Goal: Information Seeking & Learning: Check status

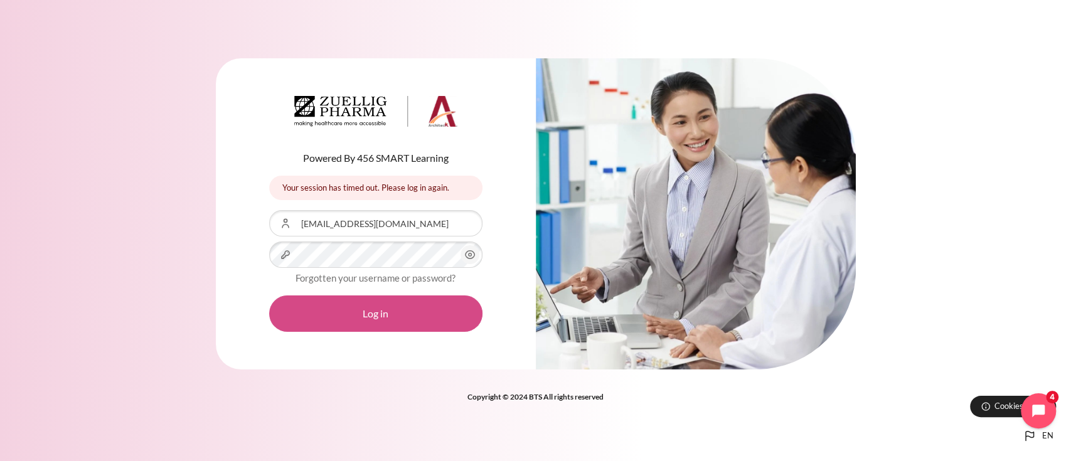
click at [351, 309] on button "Log in" at bounding box center [375, 314] width 213 height 36
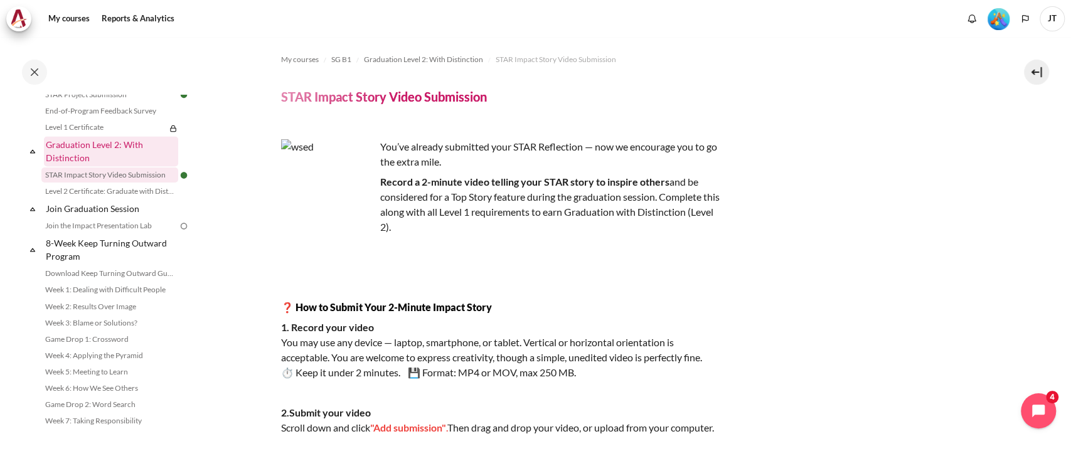
scroll to position [1378, 0]
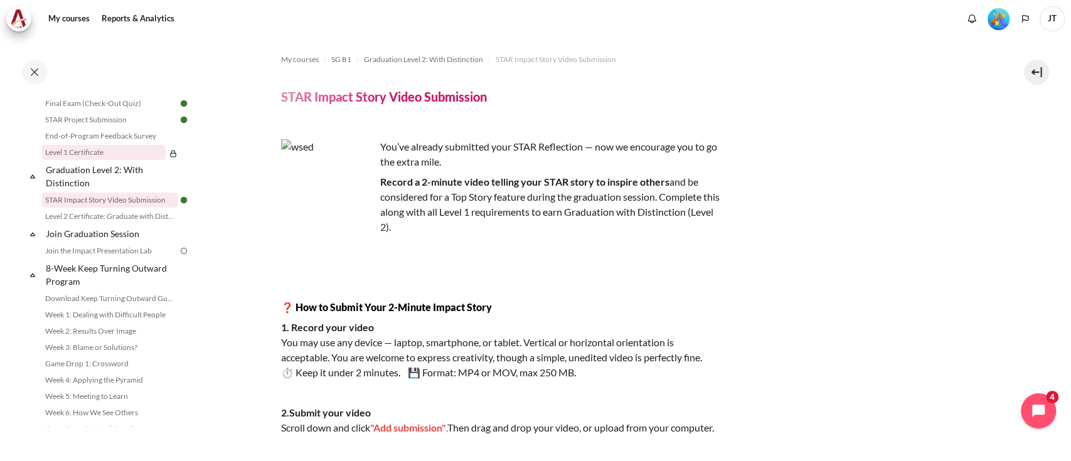
click at [97, 160] on link "Level 1 Certificate" at bounding box center [103, 152] width 124 height 15
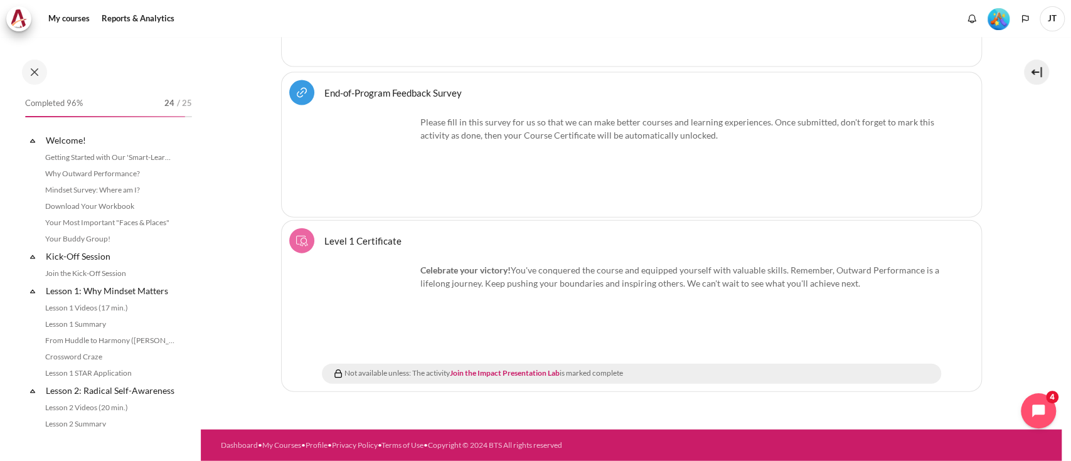
scroll to position [1309, 0]
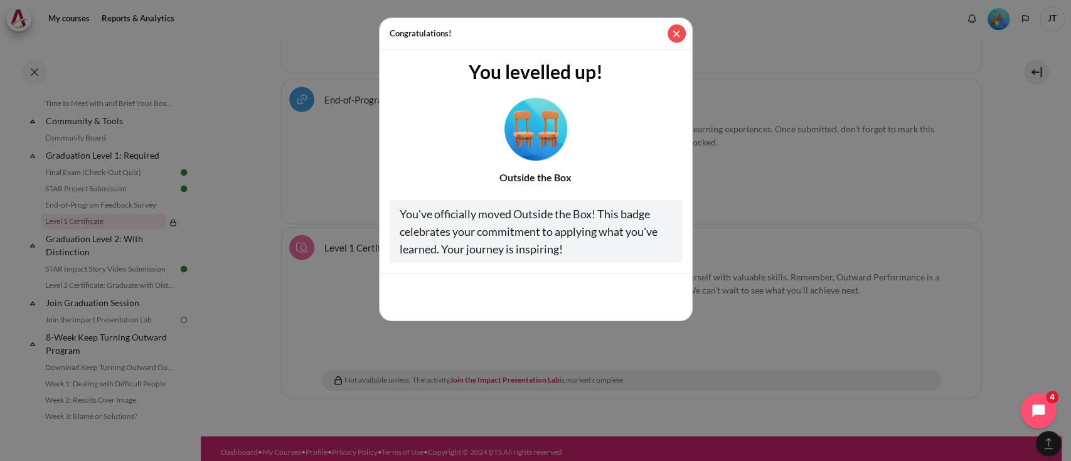
click at [678, 28] on button "Close" at bounding box center [677, 33] width 18 height 18
click at [682, 36] on button "Close" at bounding box center [677, 33] width 18 height 18
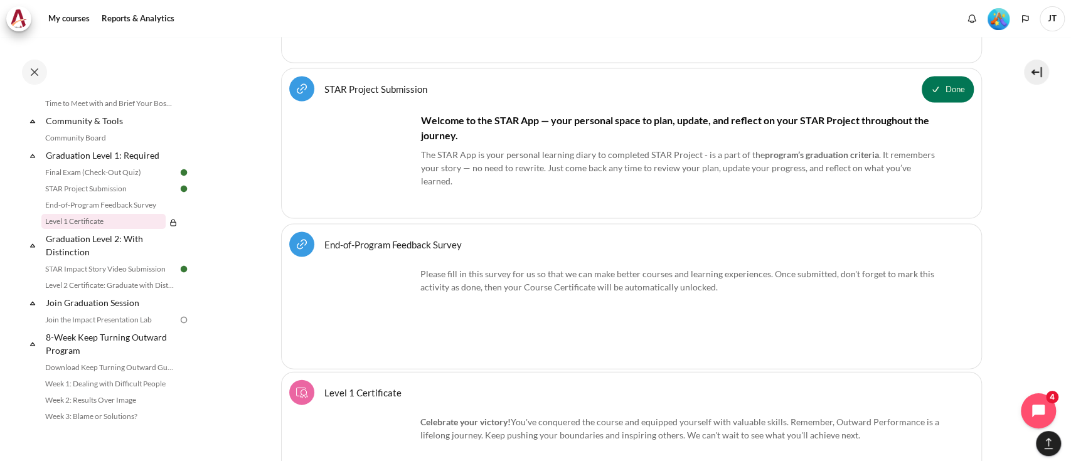
scroll to position [1667, 0]
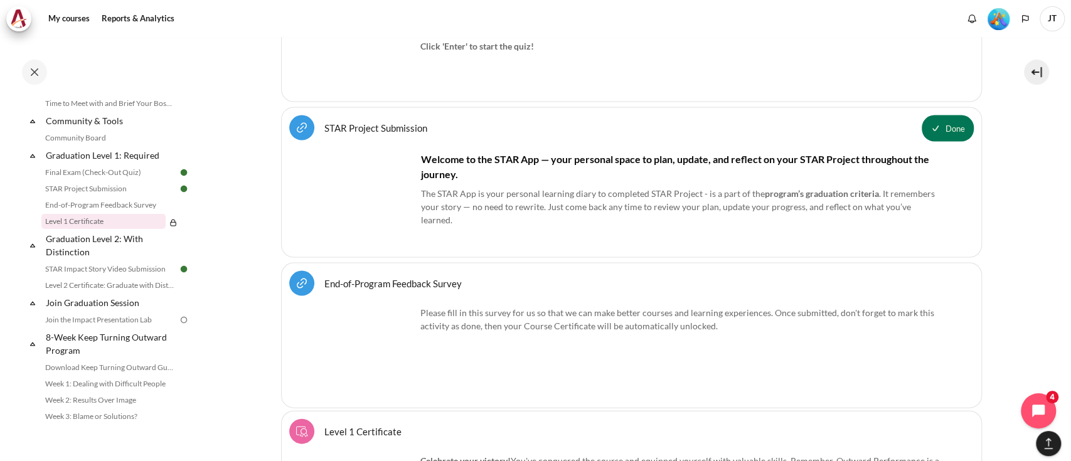
click at [521, 306] on p "Please fill in this survey for us so that we can make better courses and learni…" at bounding box center [631, 319] width 619 height 26
click at [375, 277] on link "End-of-Program Feedback Survey URL" at bounding box center [392, 283] width 137 height 12
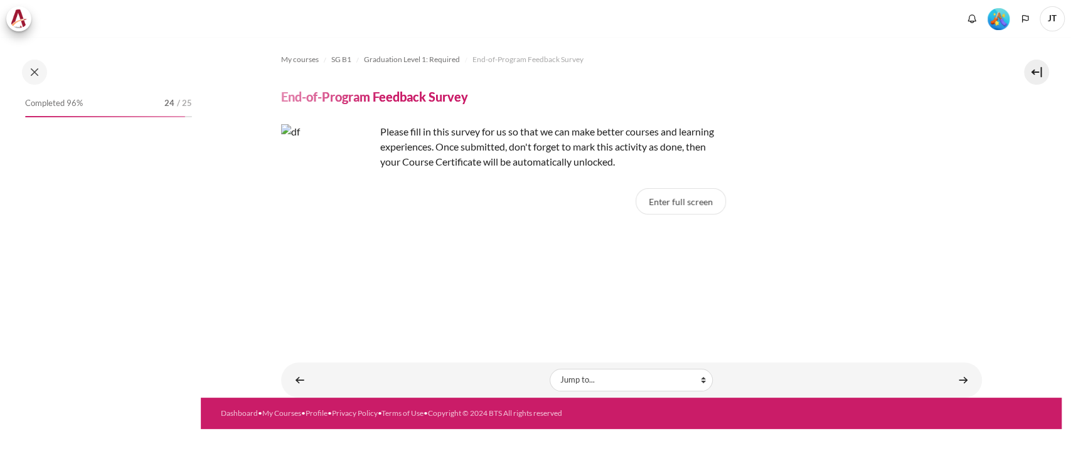
scroll to position [1293, 0]
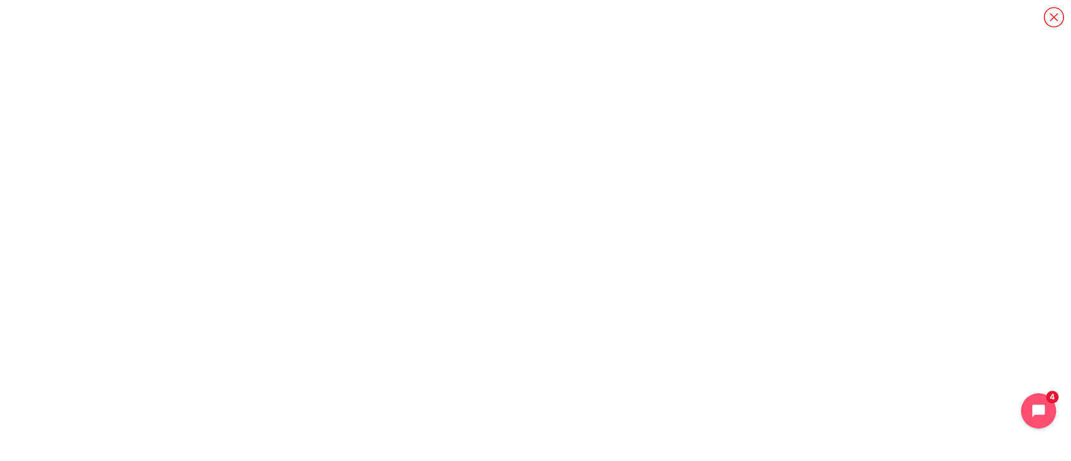
click at [1047, 9] on icon "Content" at bounding box center [1053, 17] width 20 height 20
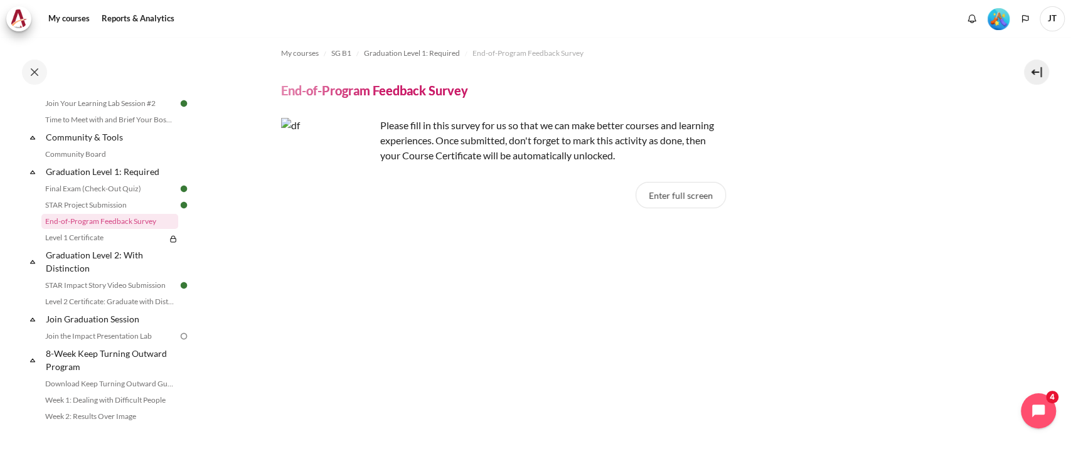
scroll to position [0, 0]
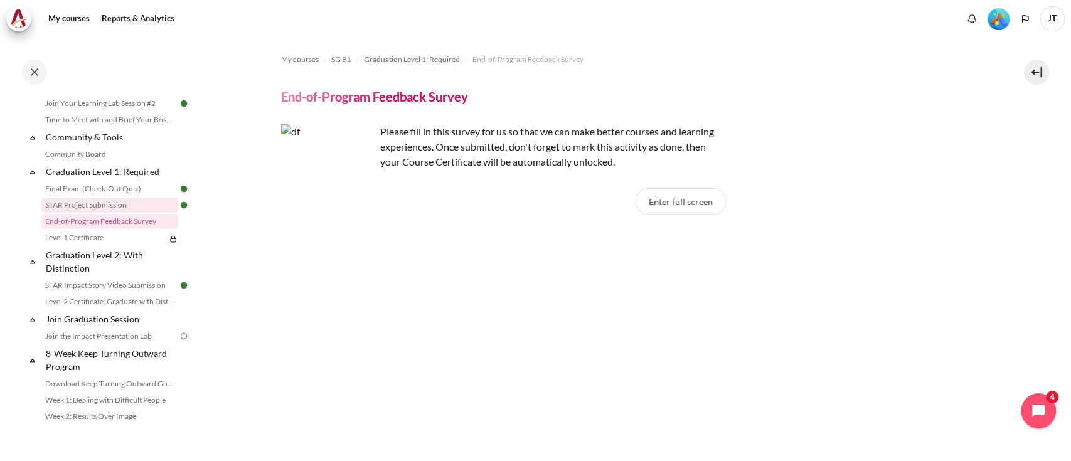
click at [75, 213] on link "STAR Project Submission" at bounding box center [109, 205] width 137 height 15
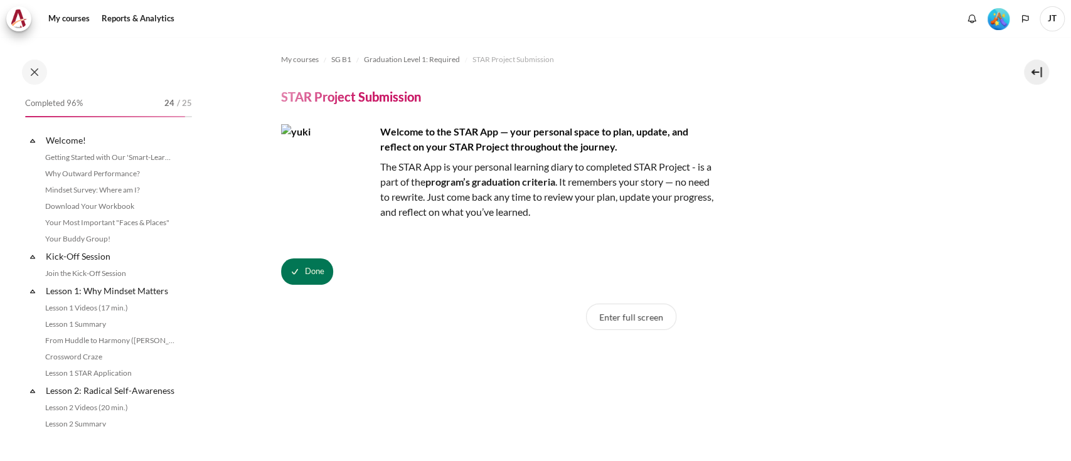
scroll to position [1276, 0]
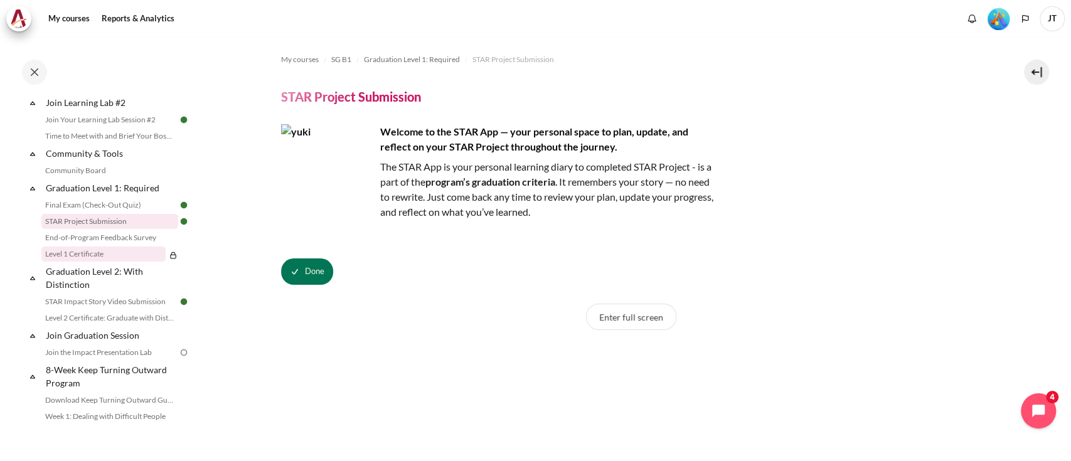
click at [116, 262] on link "Level 1 Certificate" at bounding box center [103, 254] width 124 height 15
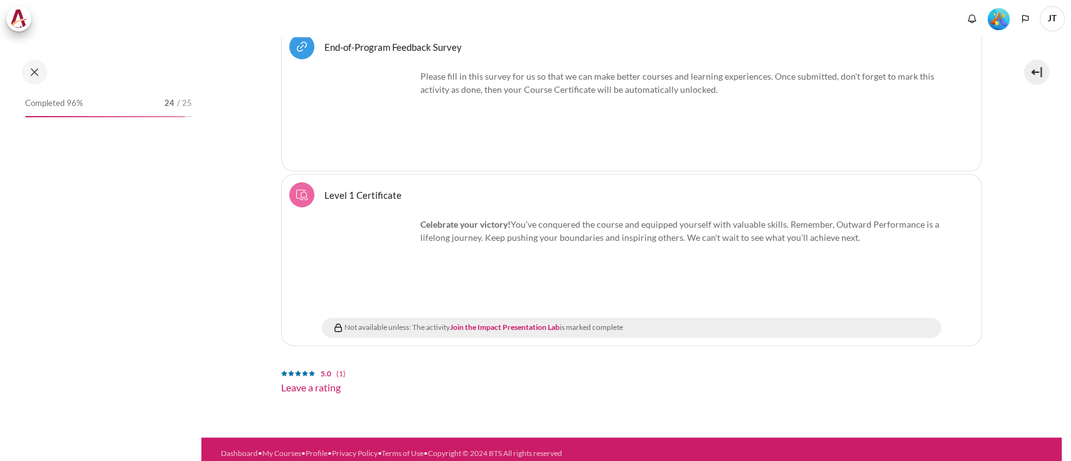
scroll to position [1852, 0]
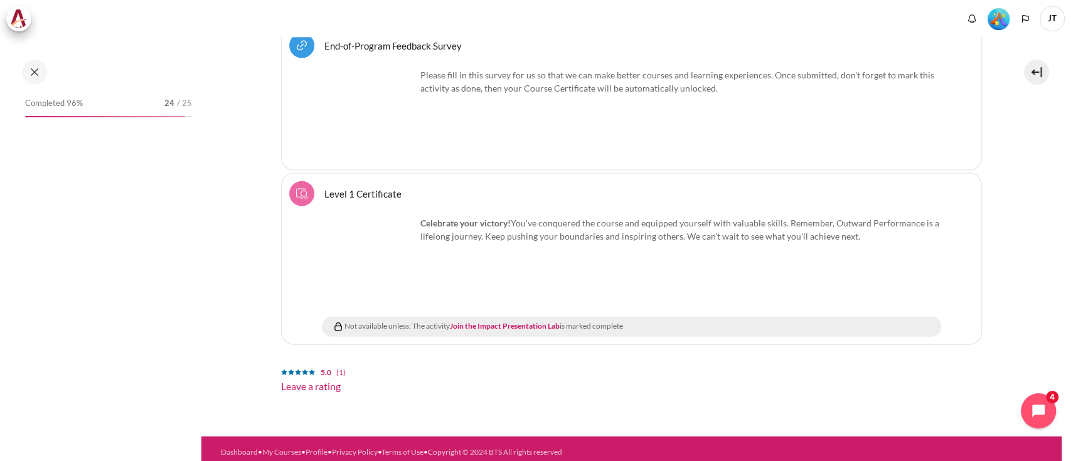
click at [359, 188] on span "Level 1 Certificate Course certificate" at bounding box center [362, 193] width 77 height 11
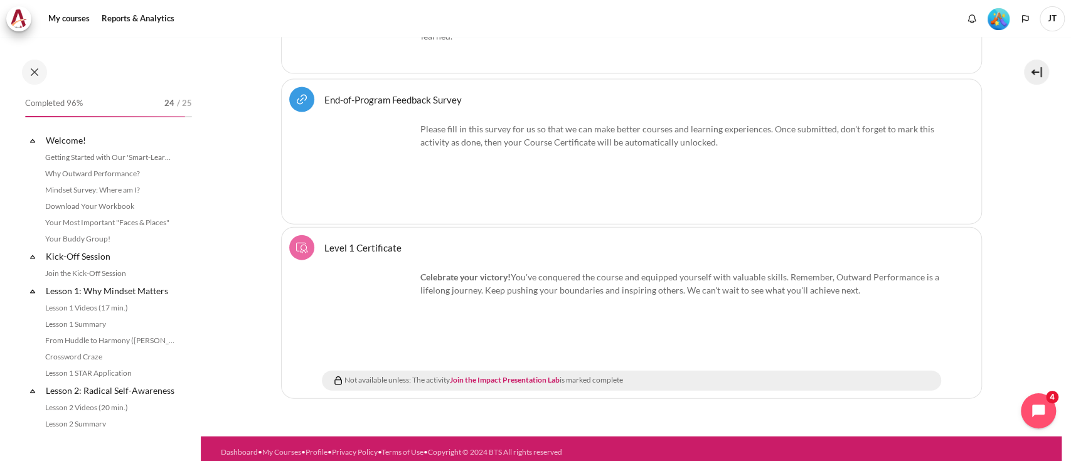
scroll to position [1309, 0]
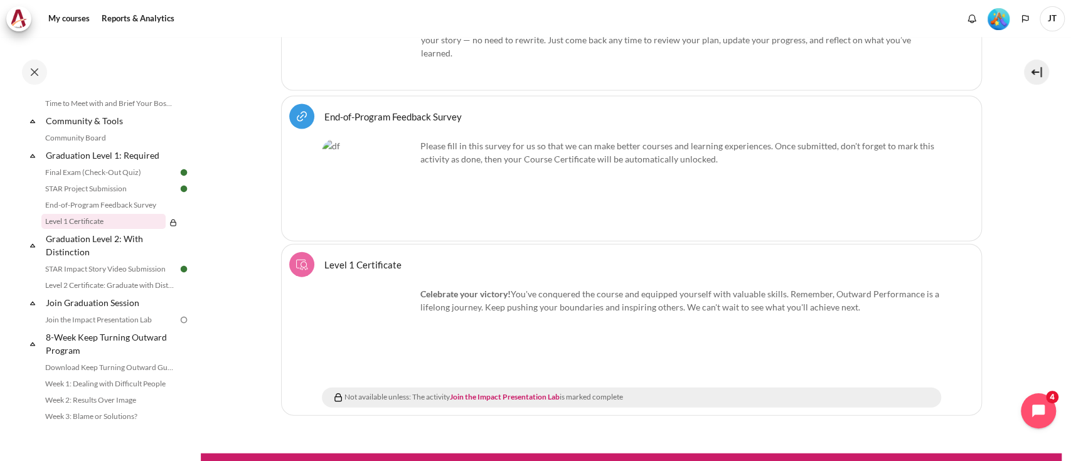
click at [378, 259] on span "Level 1 Certificate Course certificate" at bounding box center [362, 264] width 77 height 11
click at [582, 298] on div "Celebrate your victory! You've conquered the course and equipped yourself with …" at bounding box center [631, 334] width 619 height 94
click at [368, 328] on img "Content" at bounding box center [369, 334] width 94 height 94
click at [373, 259] on span "Level 1 Certificate Course certificate" at bounding box center [362, 264] width 77 height 11
click at [95, 277] on link "STAR Impact Story Video Submission" at bounding box center [109, 269] width 137 height 15
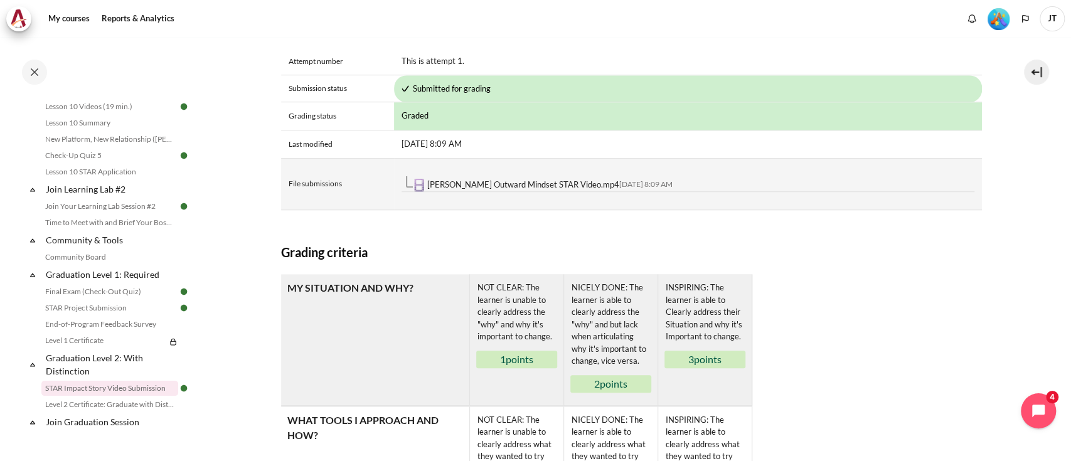
scroll to position [502, 0]
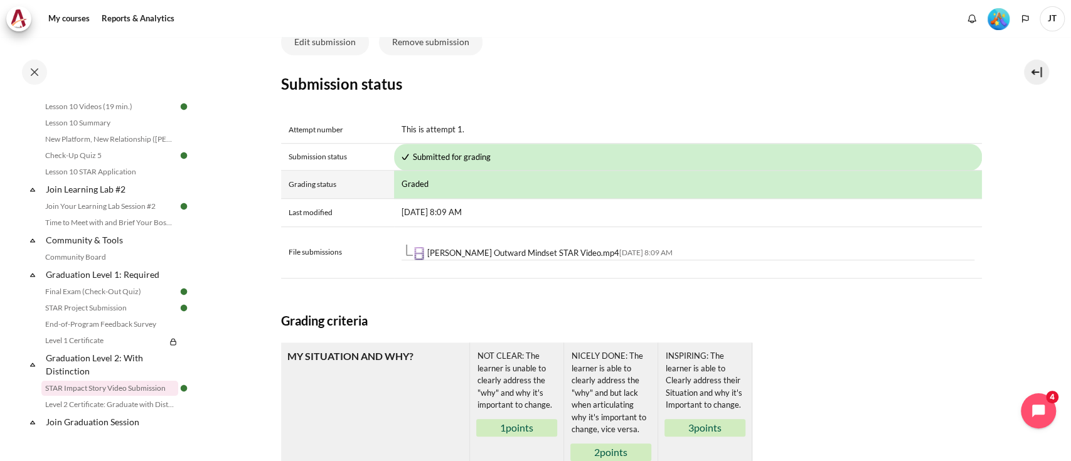
click at [436, 198] on td "Graded" at bounding box center [688, 185] width 588 height 28
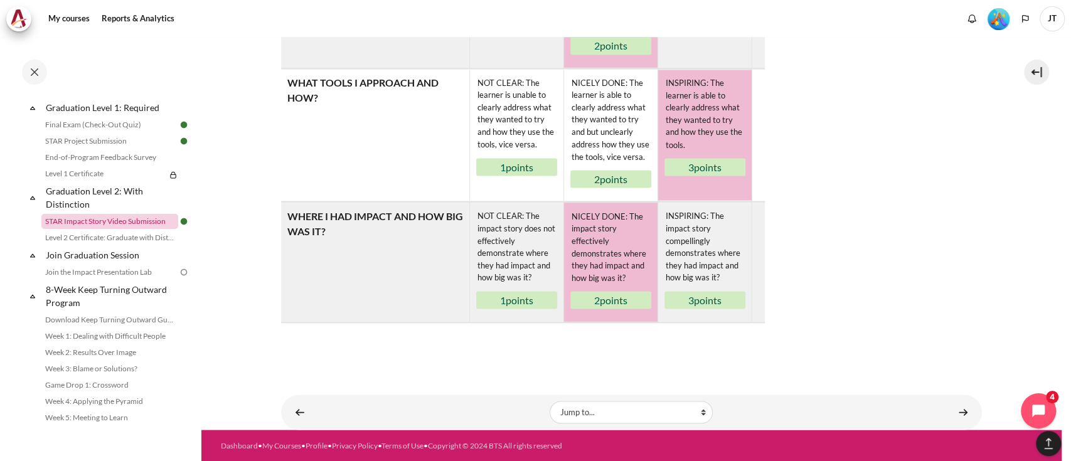
scroll to position [1441, 0]
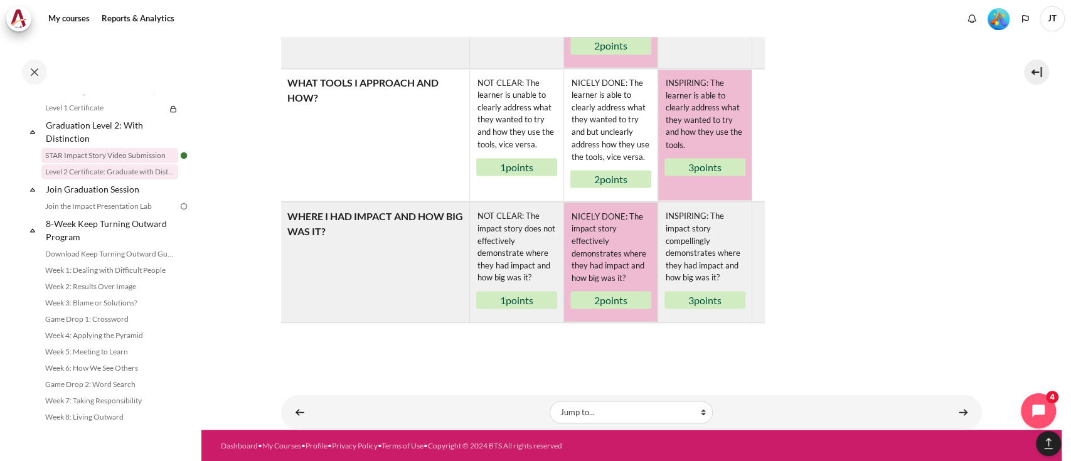
click at [94, 179] on link "Level 2 Certificate: Graduate with Distinction" at bounding box center [109, 171] width 137 height 15
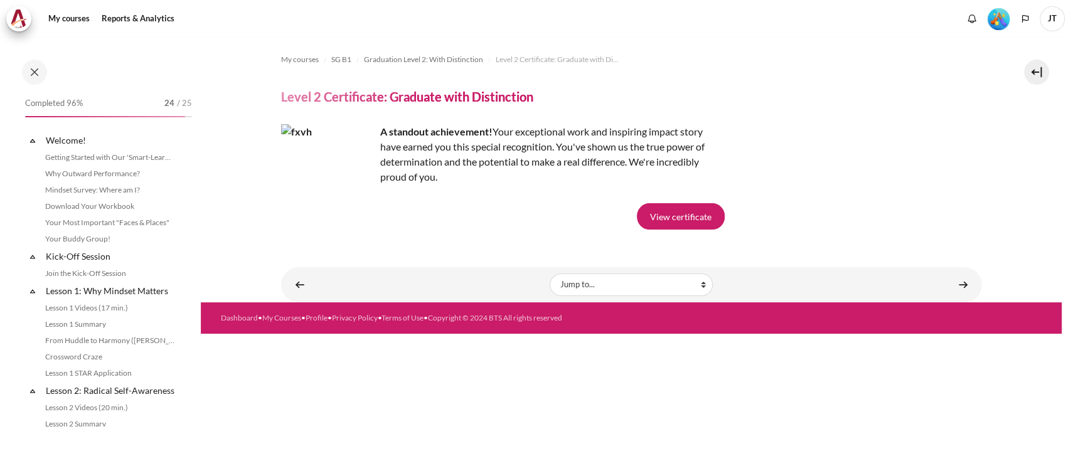
scroll to position [1373, 0]
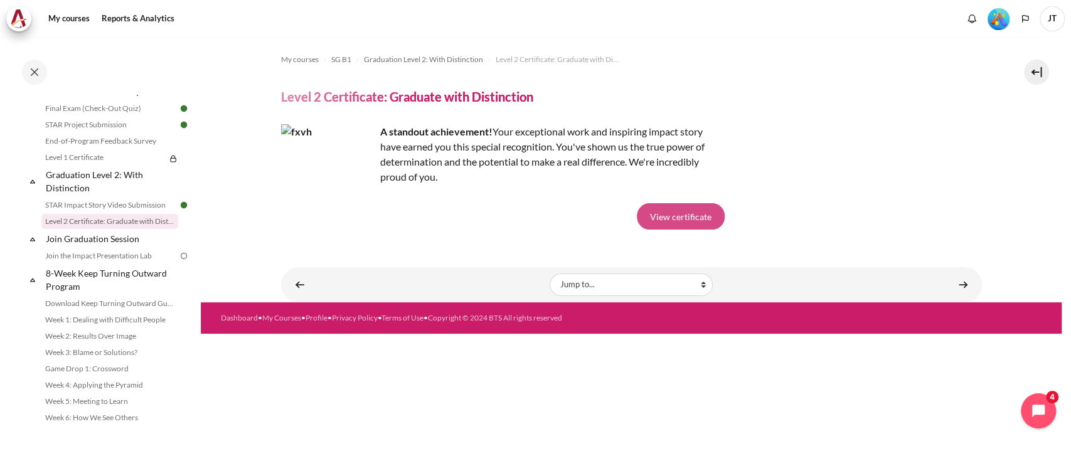
click at [688, 218] on link "View certificate" at bounding box center [681, 216] width 88 height 26
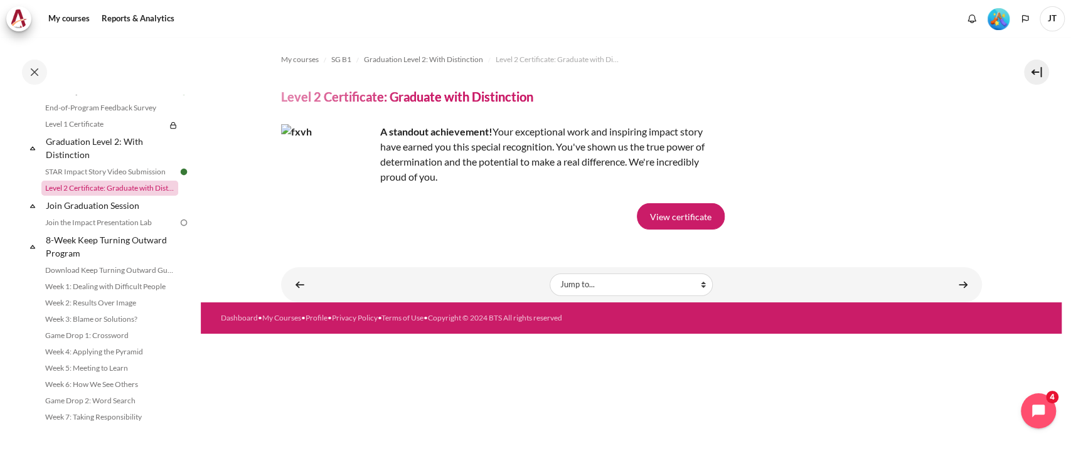
scroll to position [1456, 0]
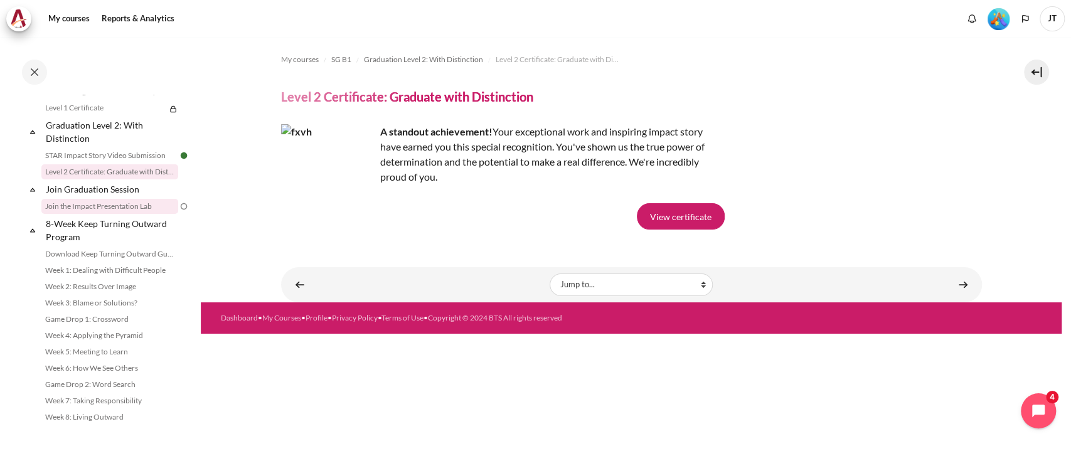
click at [102, 212] on link "Join the Impact Presentation Lab" at bounding box center [109, 206] width 137 height 15
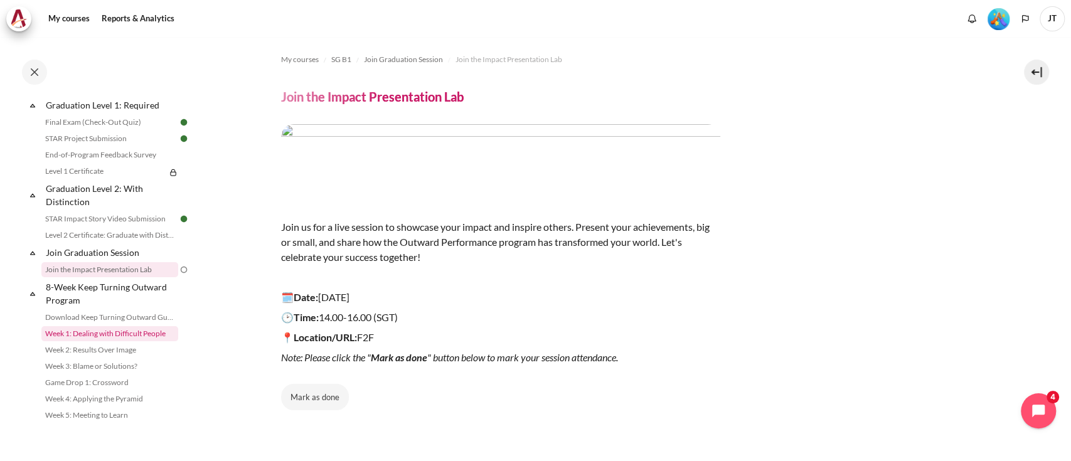
scroll to position [1294, 0]
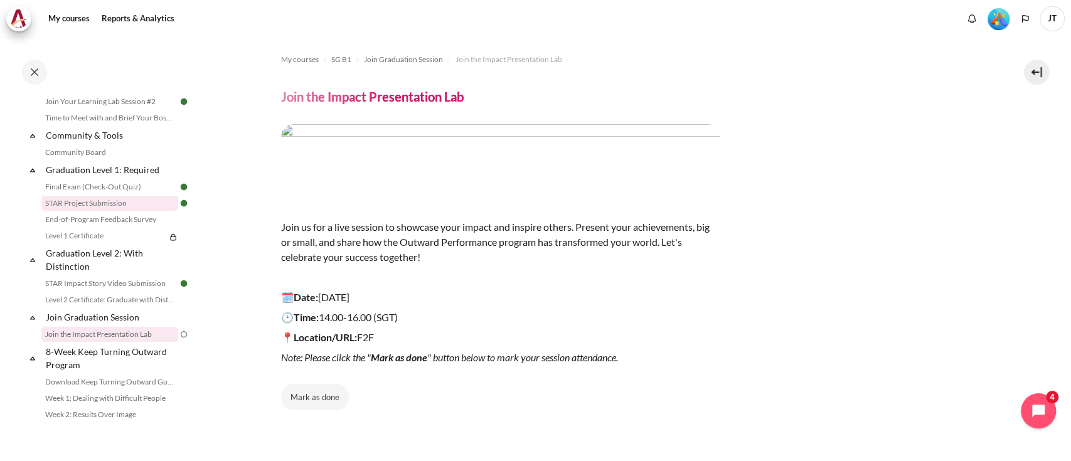
click at [82, 211] on link "STAR Project Submission" at bounding box center [109, 203] width 137 height 15
click at [82, 227] on link "End-of-Program Feedback Survey" at bounding box center [109, 219] width 137 height 15
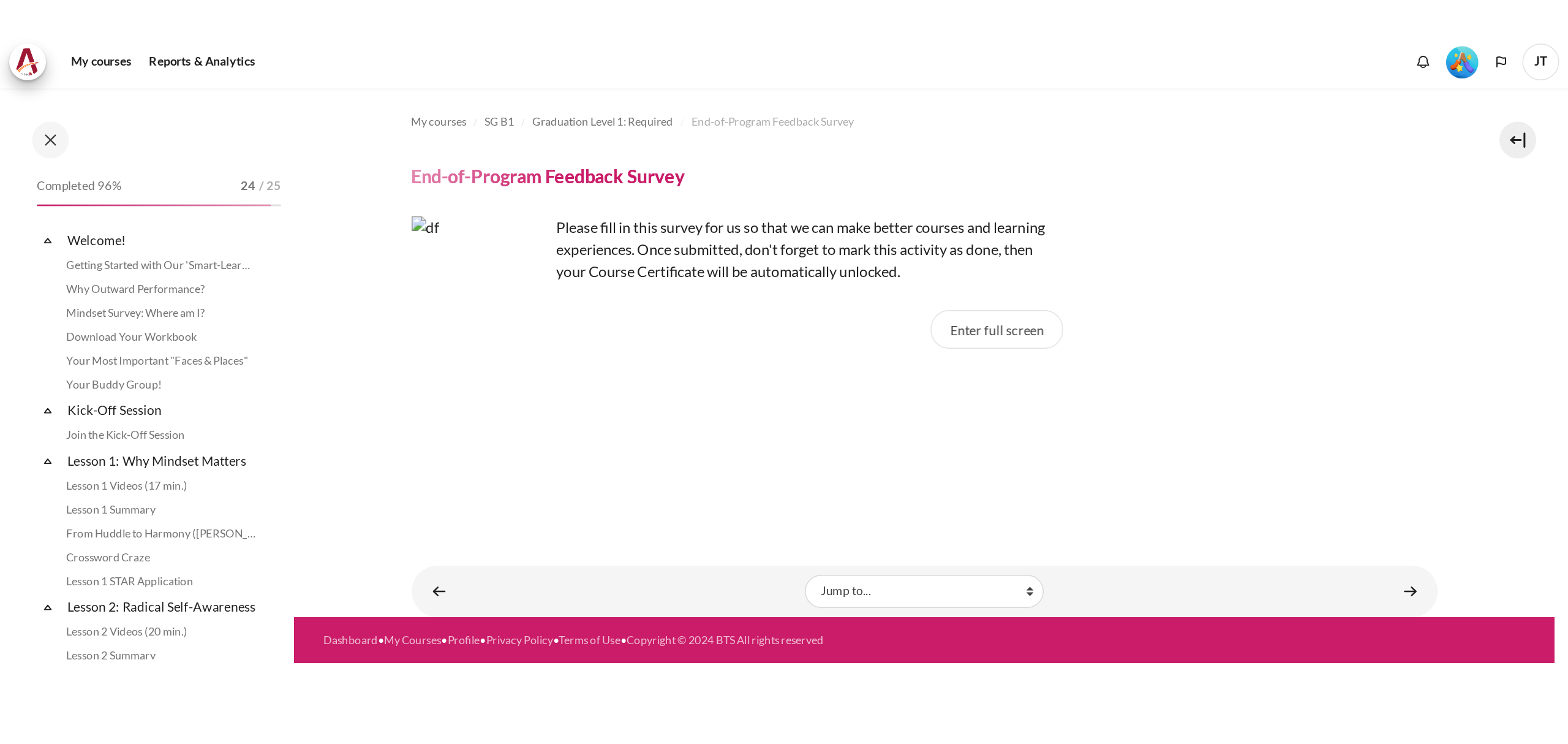
scroll to position [1262, 0]
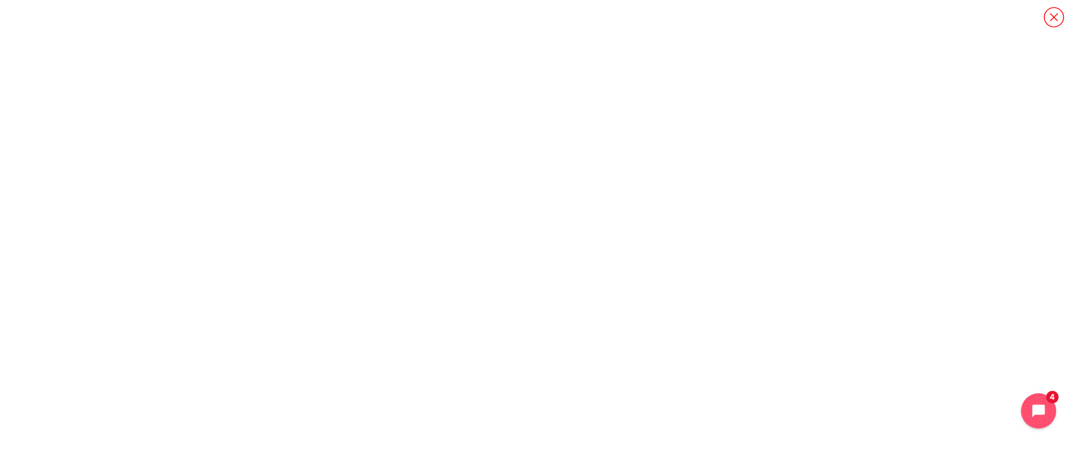
click at [1053, 9] on icon "Content" at bounding box center [1054, 17] width 22 height 22
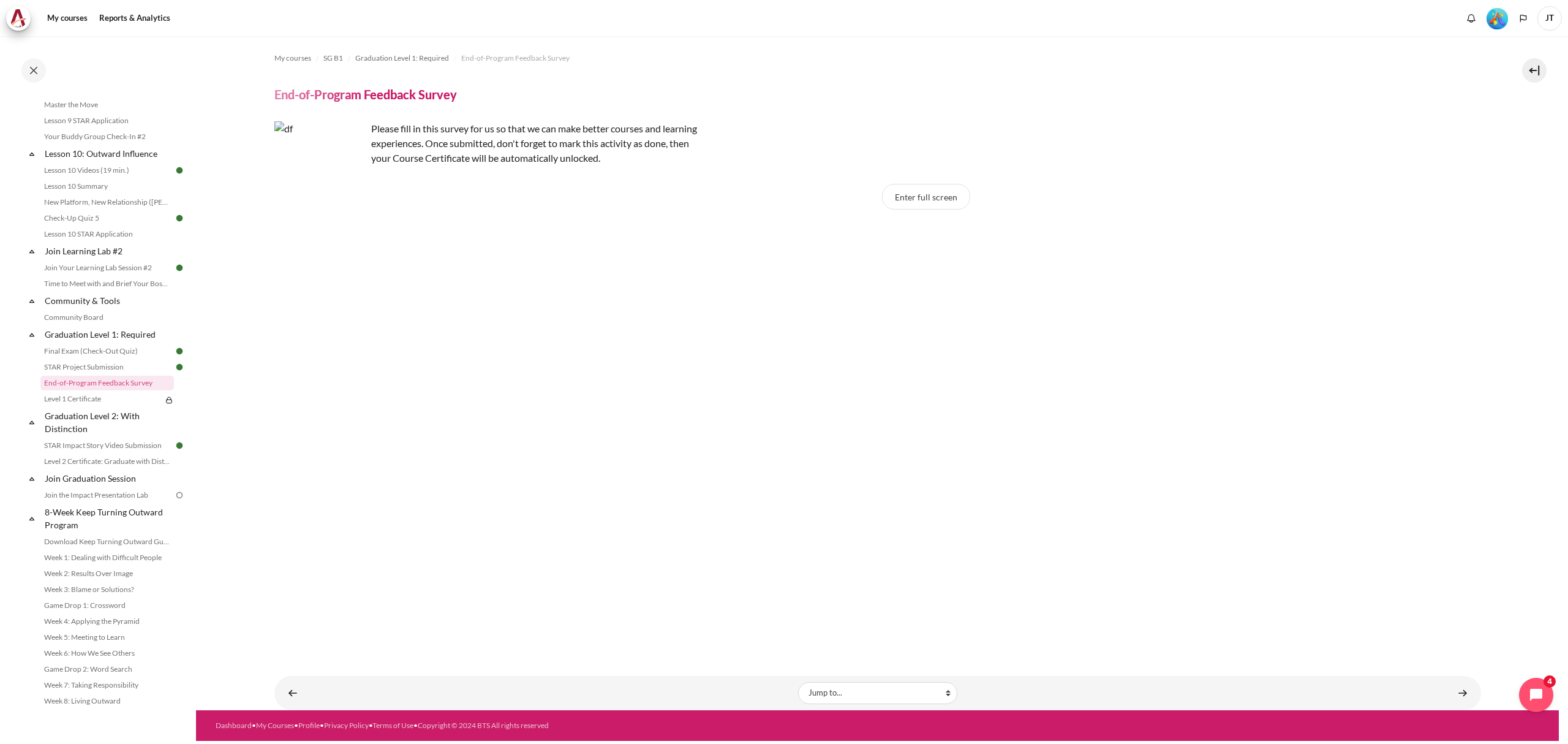
scroll to position [1133, 0]
